Goal: Task Accomplishment & Management: Manage account settings

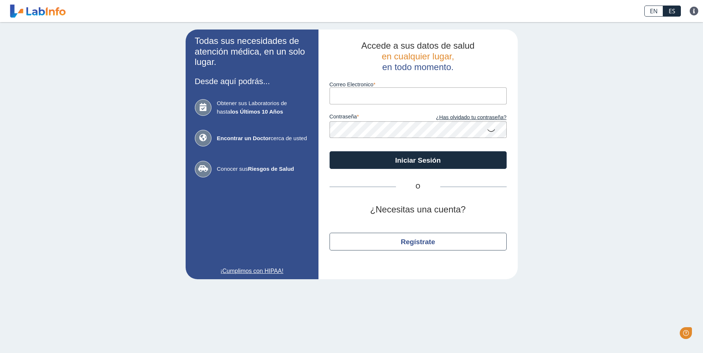
click at [425, 92] on input "Correo Electronico" at bounding box center [417, 95] width 177 height 17
type input "[EMAIL_ADDRESS][DOMAIN_NAME]"
click at [329, 151] on button "Iniciar Sesión" at bounding box center [417, 160] width 177 height 18
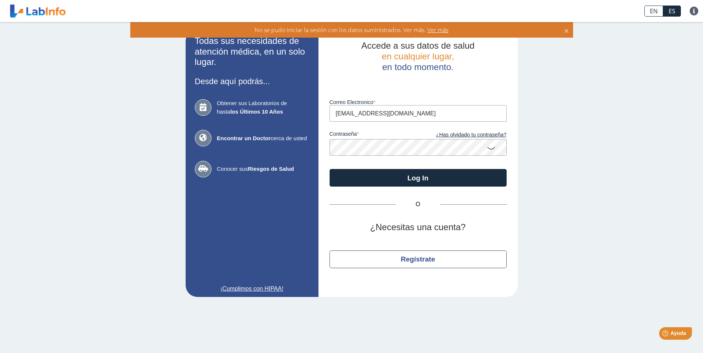
click at [329, 169] on button "Log In" at bounding box center [417, 178] width 177 height 18
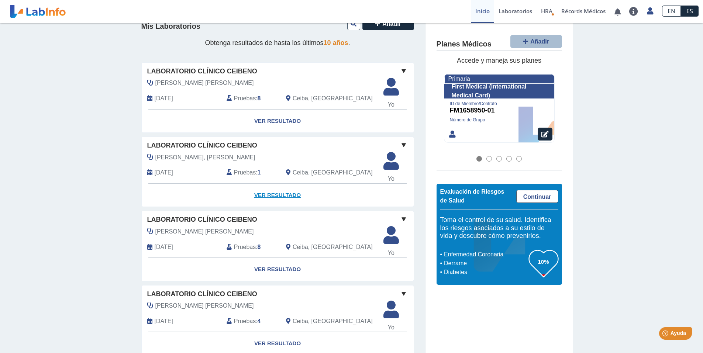
scroll to position [111, 0]
